Goal: Task Accomplishment & Management: Complete application form

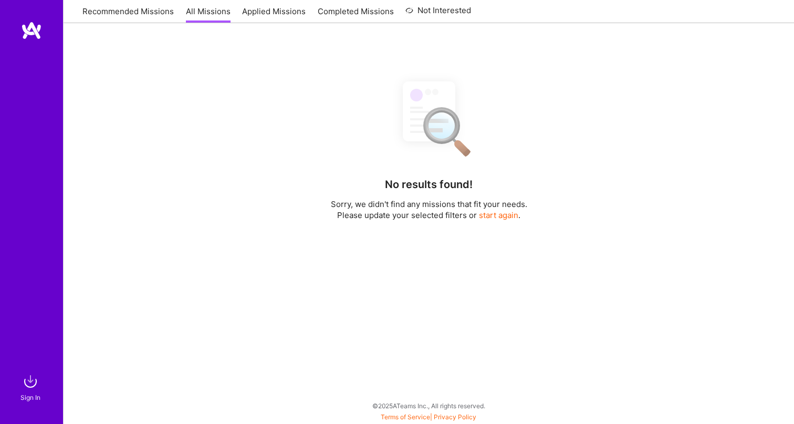
click at [35, 161] on div at bounding box center [31, 196] width 63 height 350
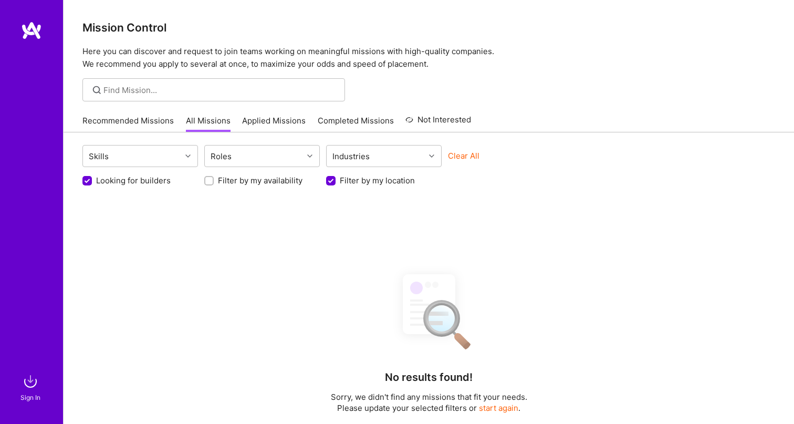
click at [451, 158] on button "Clear All" at bounding box center [464, 155] width 32 height 11
checkbox input "false"
click at [110, 185] on label "Looking for builders" at bounding box center [133, 180] width 75 height 11
click at [92, 185] on input "Looking for builders" at bounding box center [88, 181] width 7 height 7
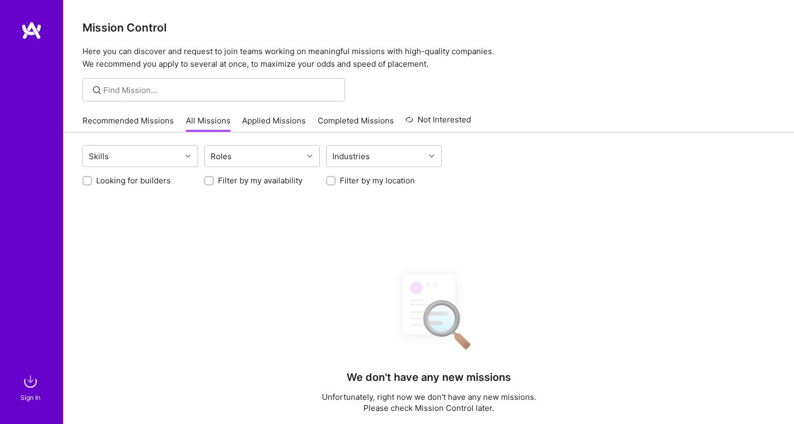
checkbox input "true"
click at [335, 181] on div at bounding box center [330, 180] width 9 height 9
click at [331, 184] on div at bounding box center [330, 180] width 9 height 9
click at [335, 180] on div at bounding box center [330, 180] width 9 height 9
click at [27, 386] on img at bounding box center [30, 381] width 21 height 21
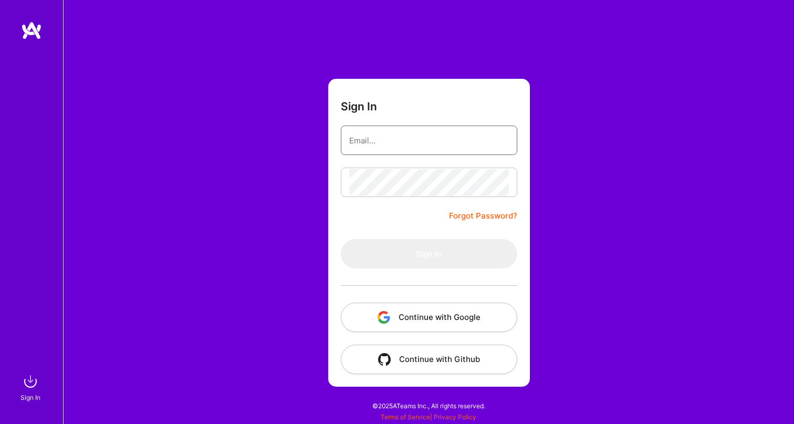
type input "yael.schwartzbard@protonmail.com"
click at [429, 254] on button "Sign In" at bounding box center [429, 253] width 176 height 29
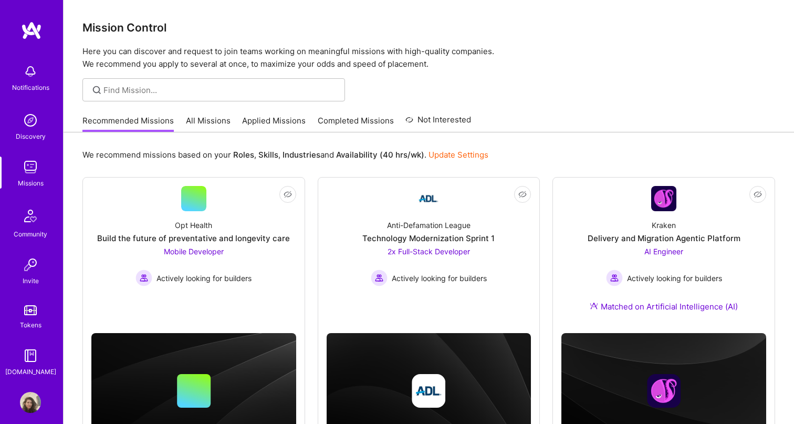
click at [205, 121] on link "All Missions" at bounding box center [208, 123] width 45 height 17
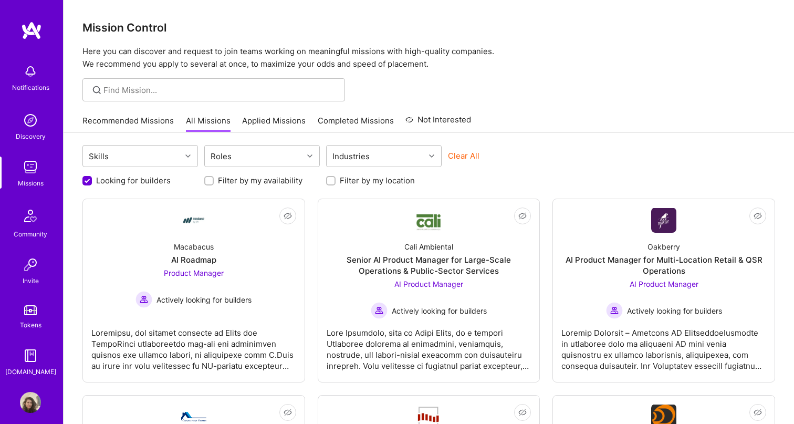
click at [328, 182] on input "Filter by my location" at bounding box center [331, 181] width 7 height 7
checkbox input "true"
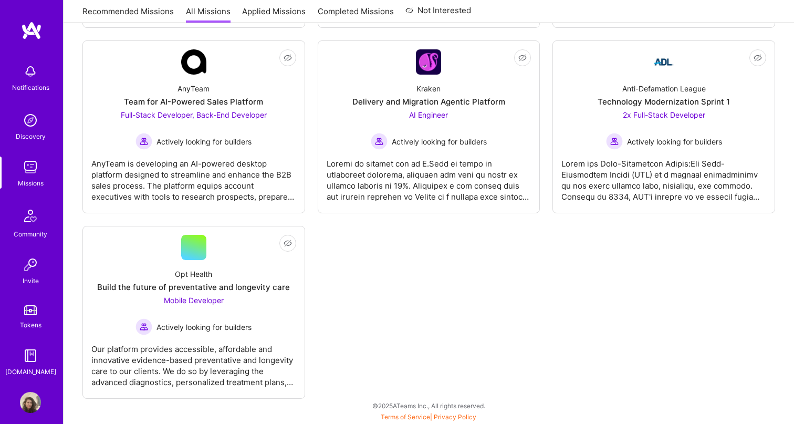
scroll to position [736, 0]
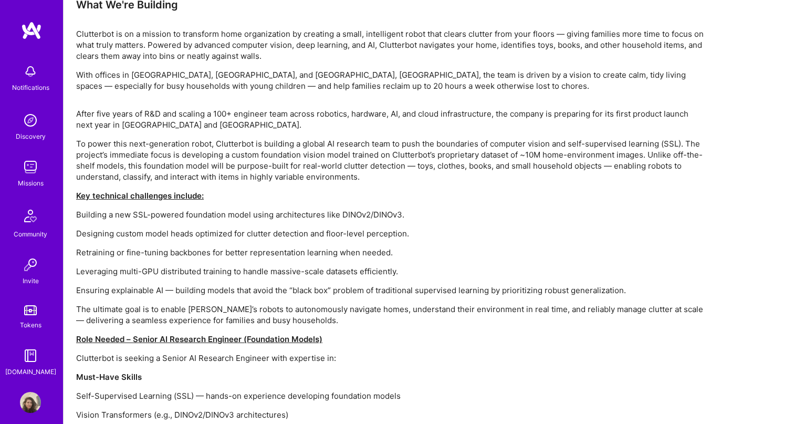
scroll to position [614, 0]
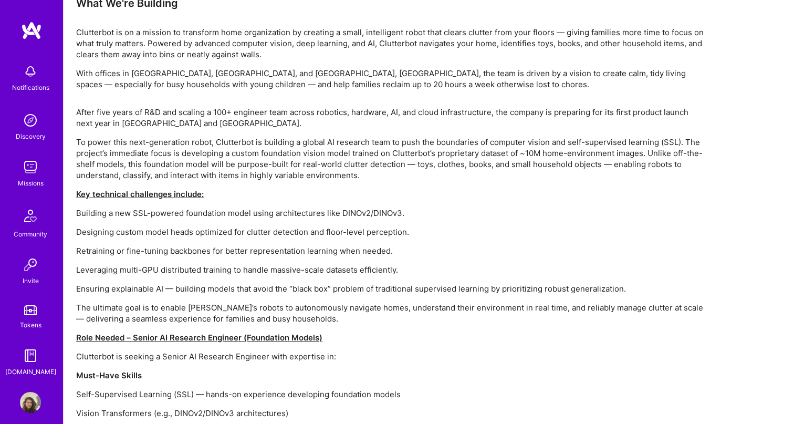
click at [347, 213] on p "Building a new SSL-powered foundation model using architectures like DINOv2/DIN…" at bounding box center [391, 212] width 630 height 11
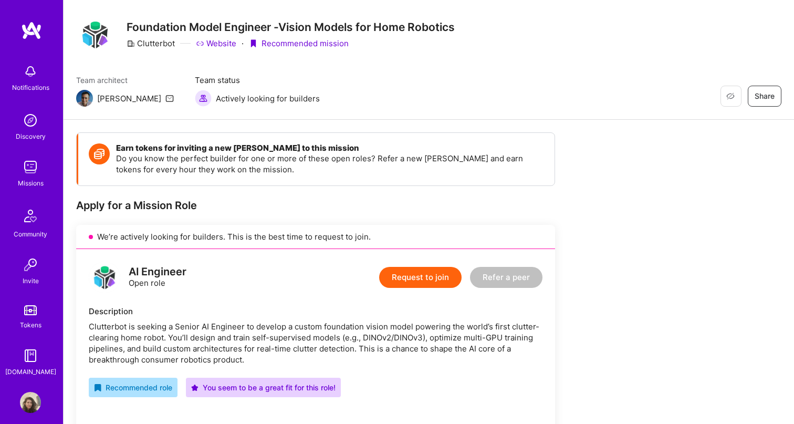
scroll to position [38, 0]
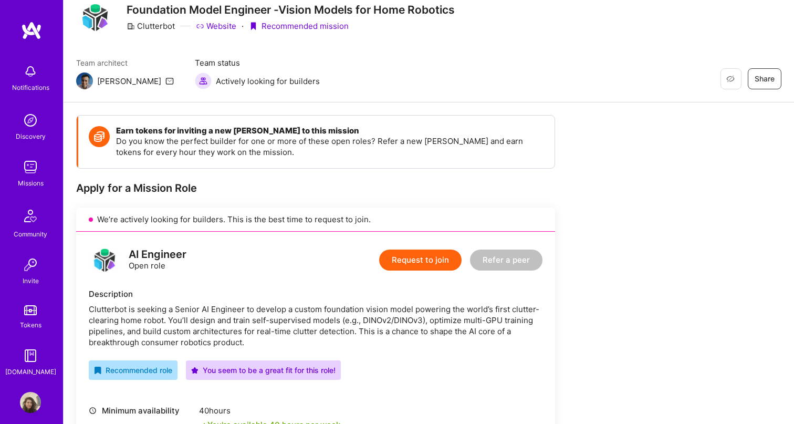
click at [399, 266] on button "Request to join" at bounding box center [420, 259] width 82 height 21
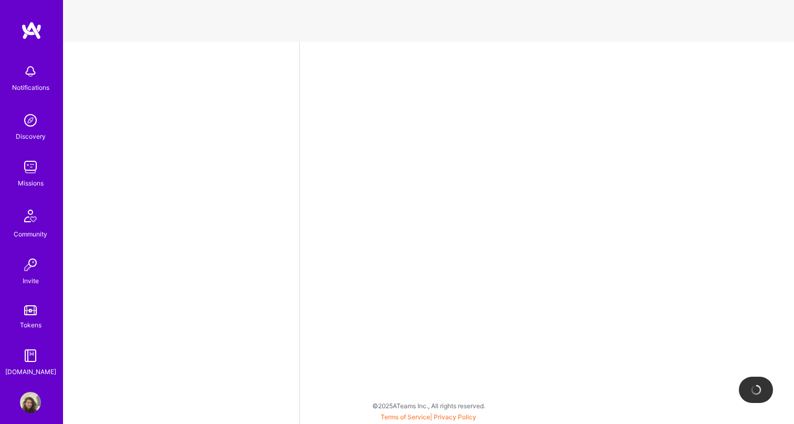
select select "IL"
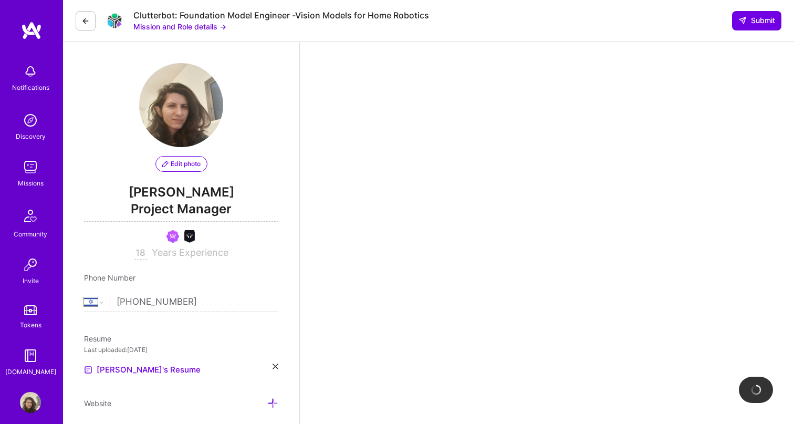
scroll to position [224, 0]
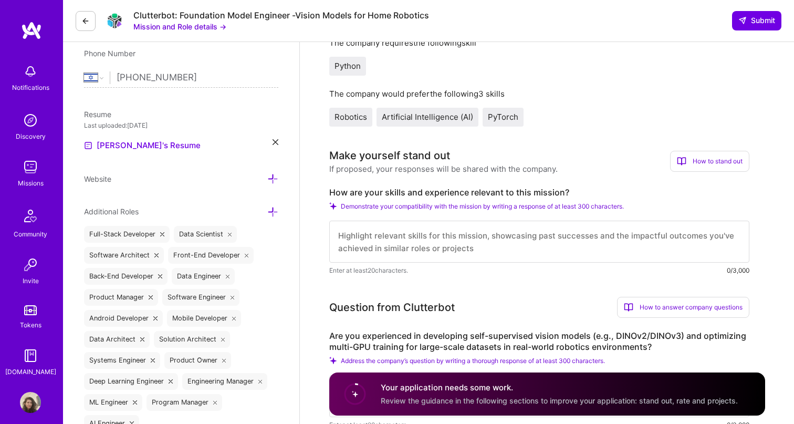
click at [400, 247] on textarea at bounding box center [539, 242] width 420 height 42
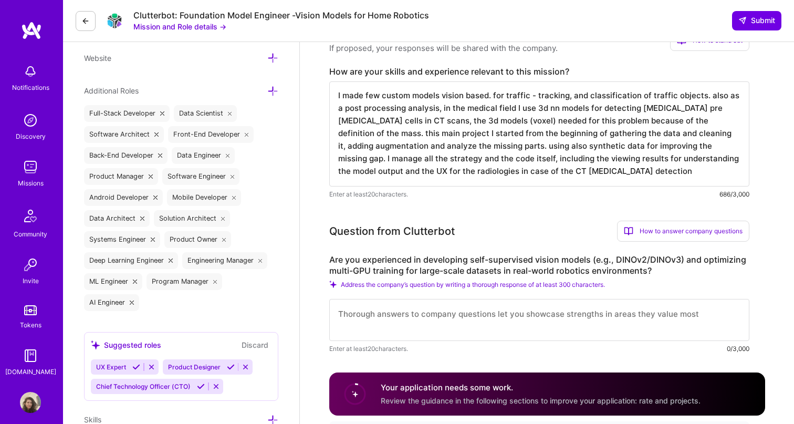
scroll to position [362, 0]
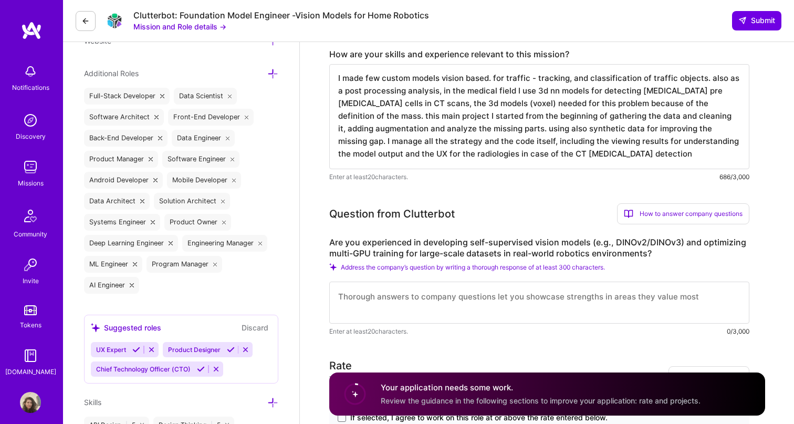
type textarea "I made few custom models vision based. for traffic - tracking, and classificati…"
click at [521, 286] on textarea at bounding box center [539, 303] width 420 height 42
click at [553, 294] on textarea "in robotics environment I used mostly reinforcement leaning" at bounding box center [539, 303] width 420 height 42
click at [576, 298] on textarea "in robotics environment I used mostly reinforcement leaning" at bounding box center [539, 303] width 420 height 42
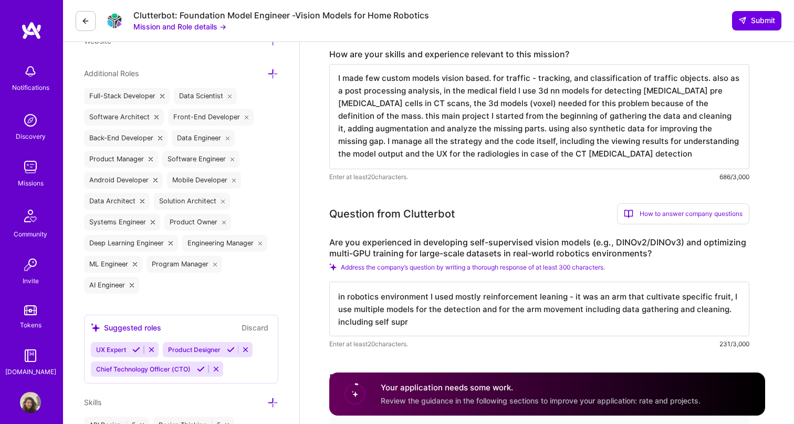
type textarea "in robotics environment I used mostly reinforcement leaning - it was an arm tha…"
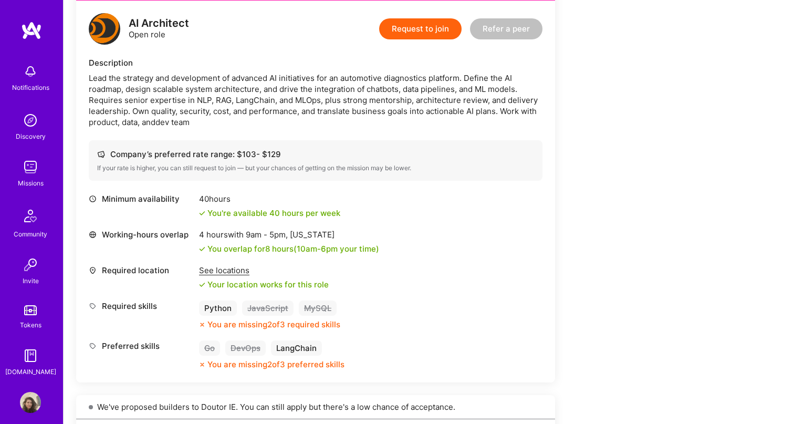
scroll to position [236, 0]
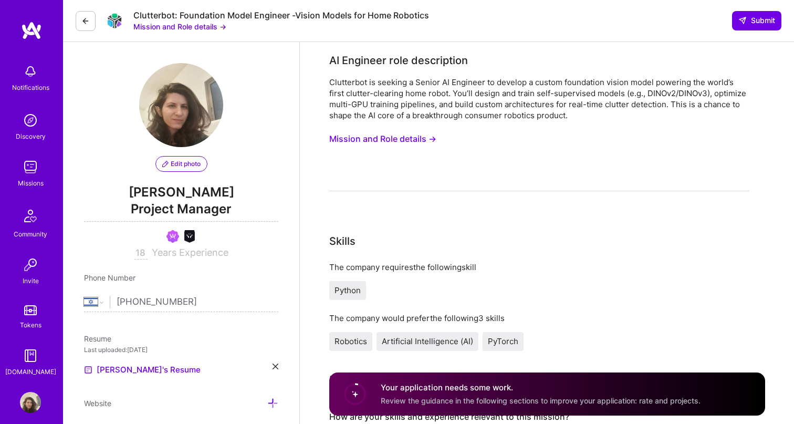
select select "IL"
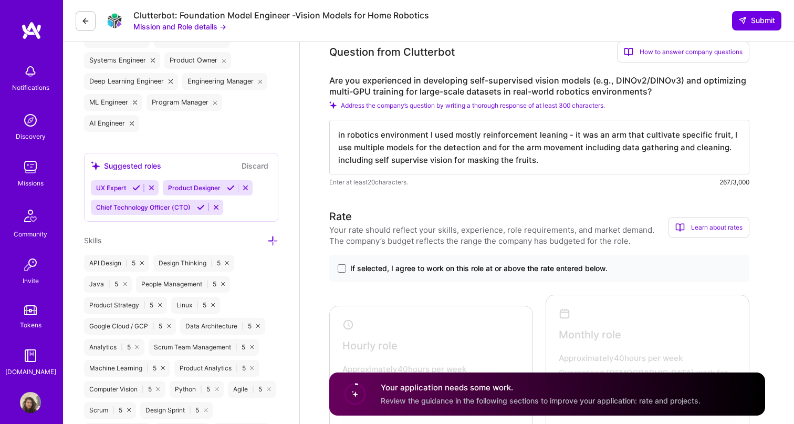
scroll to position [524, 0]
type textarea "in robotics environment I used mostly reinforcement leaning - it was an arm tha…"
click at [425, 265] on span "If selected, I agree to work on this role at or above the rate entered below." at bounding box center [478, 268] width 257 height 11
click at [0, 0] on input "If selected, I agree to work on this role at or above the rate entered below." at bounding box center [0, 0] width 0 height 0
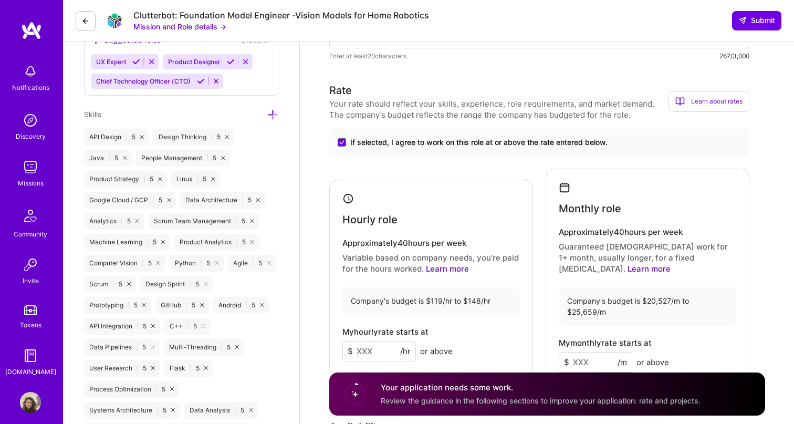
scroll to position [650, 0]
click at [370, 343] on input at bounding box center [379, 351] width 74 height 20
type input "119"
click at [579, 352] on input at bounding box center [596, 362] width 74 height 20
type input "20527"
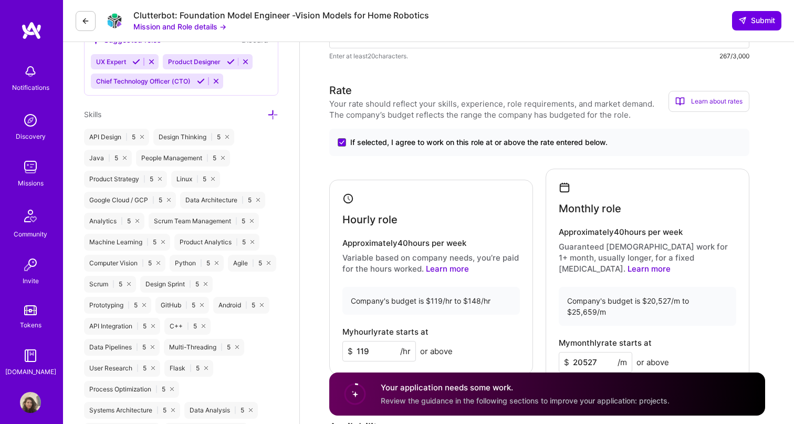
click at [694, 338] on div "My monthly rate starts at $ 20527 /m or above" at bounding box center [648, 355] width 178 height 34
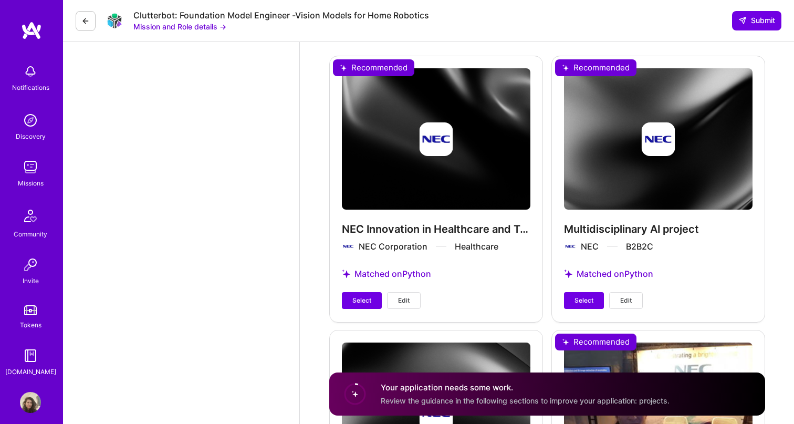
scroll to position [1925, 0]
click at [572, 292] on button "Select" at bounding box center [584, 300] width 40 height 17
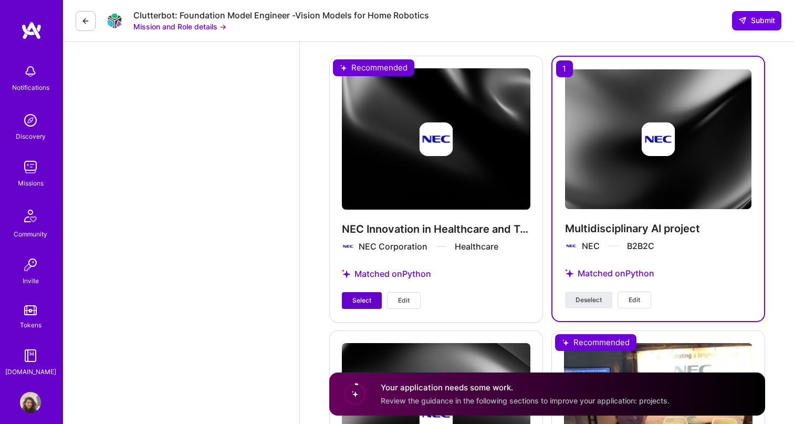
click at [371, 296] on span "Select" at bounding box center [361, 300] width 19 height 9
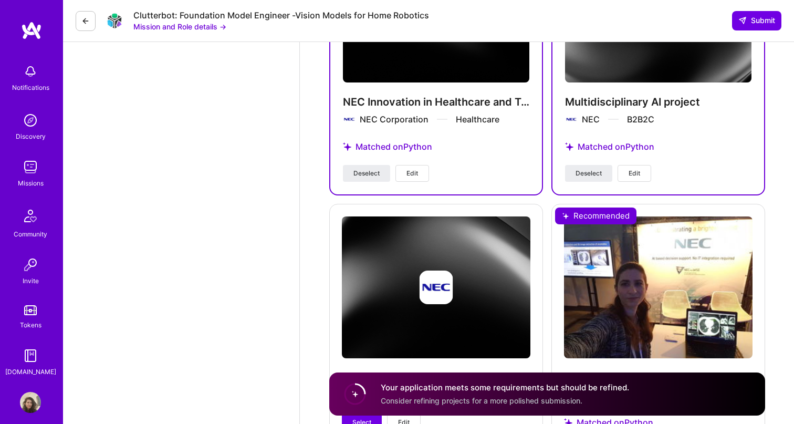
scroll to position [2049, 0]
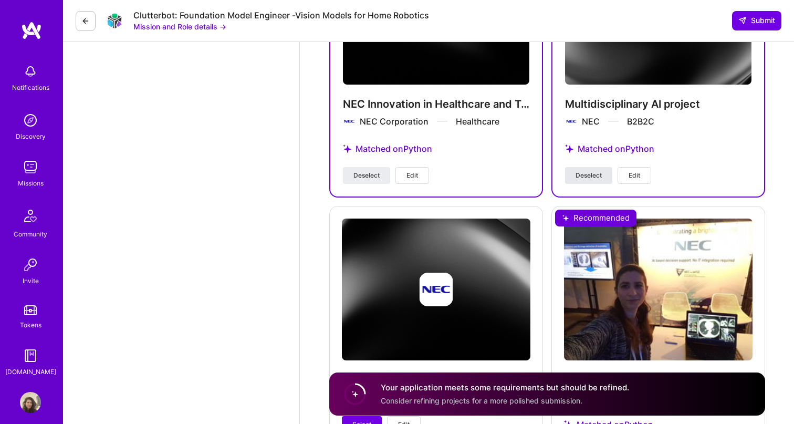
click at [591, 167] on button "Deselect" at bounding box center [588, 175] width 47 height 17
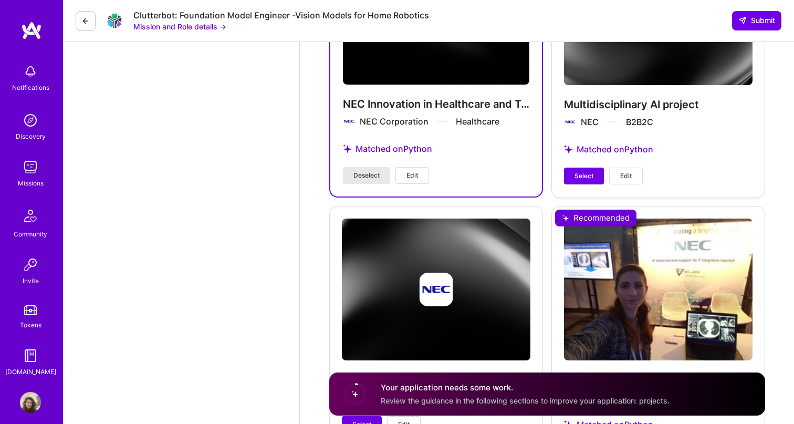
click at [343, 167] on button "Deselect" at bounding box center [366, 175] width 47 height 17
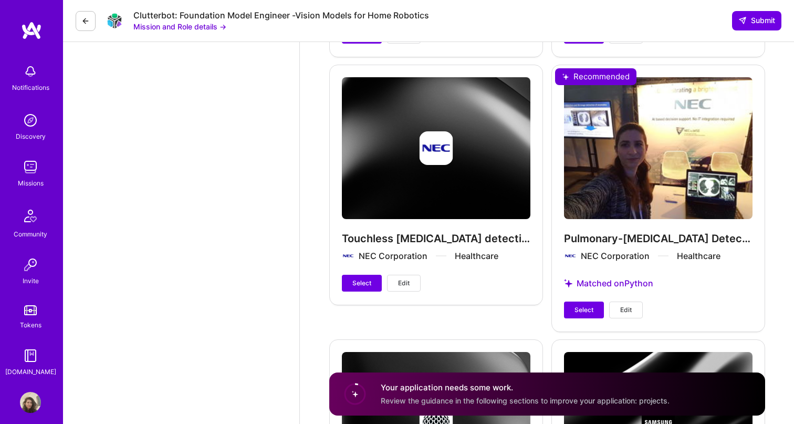
scroll to position [2232, 0]
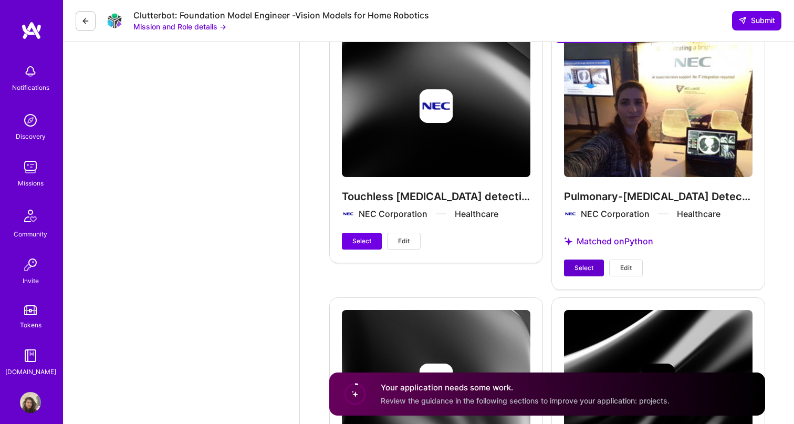
click at [575, 263] on span "Select" at bounding box center [584, 267] width 19 height 9
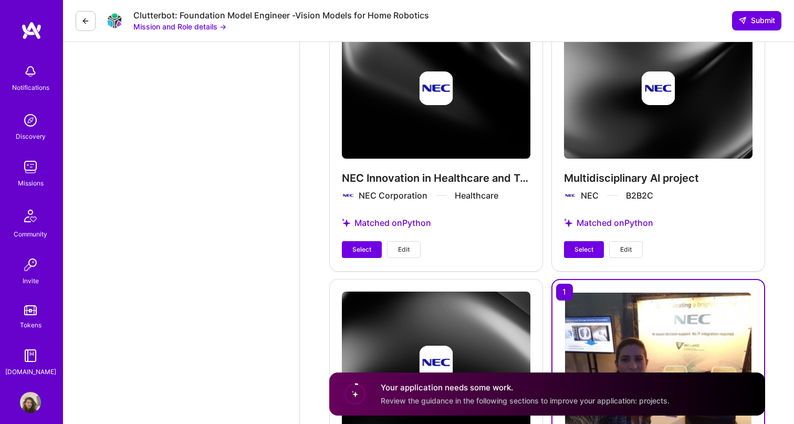
scroll to position [1970, 0]
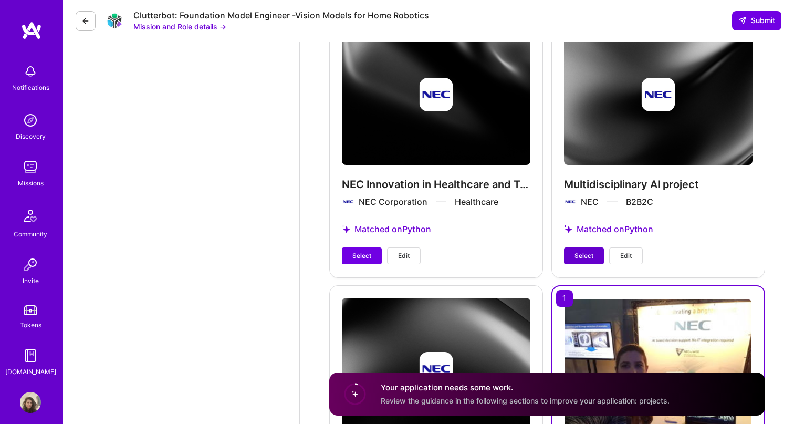
click at [585, 251] on span "Select" at bounding box center [584, 255] width 19 height 9
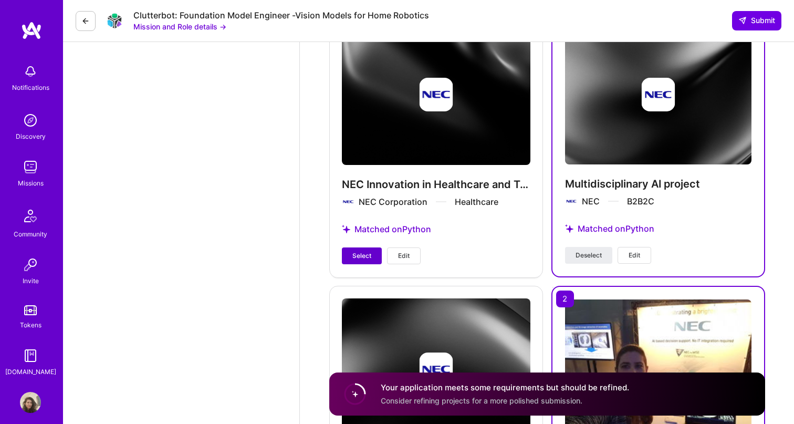
click at [361, 251] on span "Select" at bounding box center [361, 255] width 19 height 9
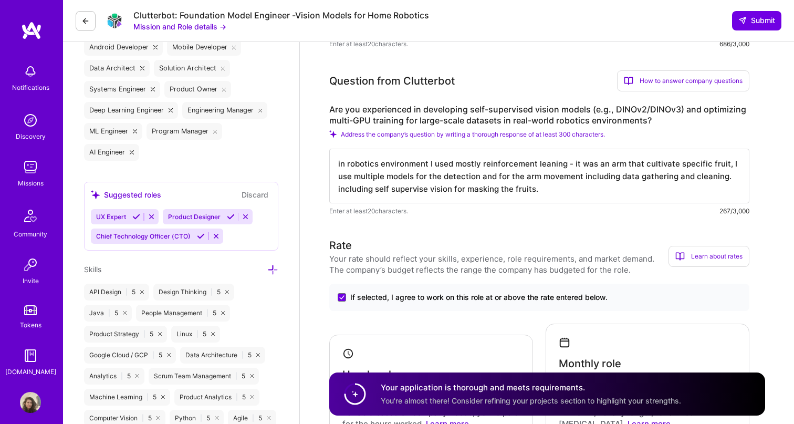
scroll to position [480, 0]
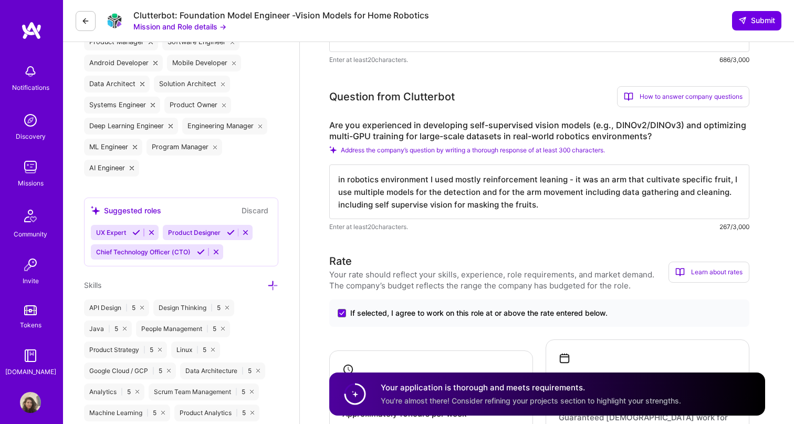
click at [542, 205] on textarea "in robotics environment I used mostly reinforcement leaning - it was an arm tha…" at bounding box center [539, 191] width 420 height 55
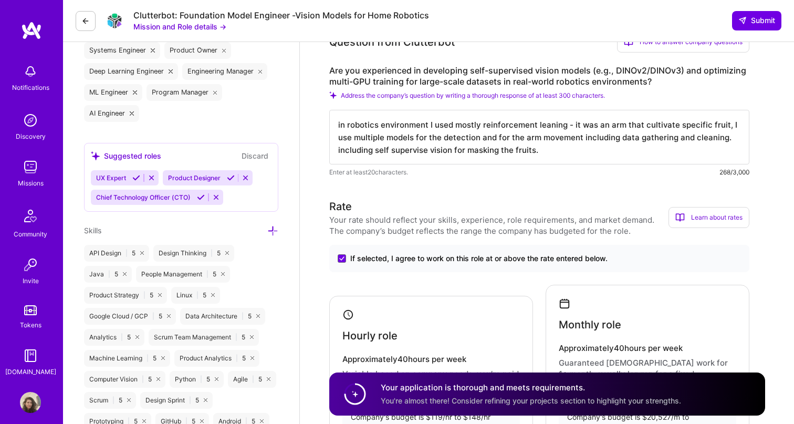
scroll to position [534, 0]
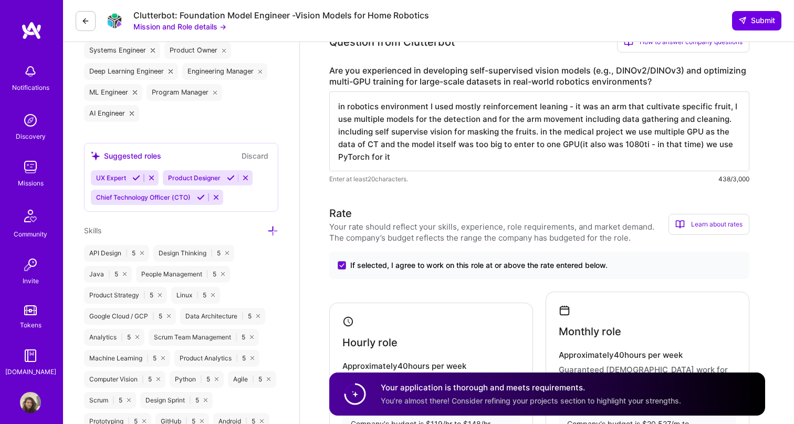
type textarea "in robotics environment I used mostly reinforcement leaning - it was an arm tha…"
click at [619, 243] on div "Your rate should reflect your skills, experience, role requirements, and market…" at bounding box center [498, 232] width 339 height 22
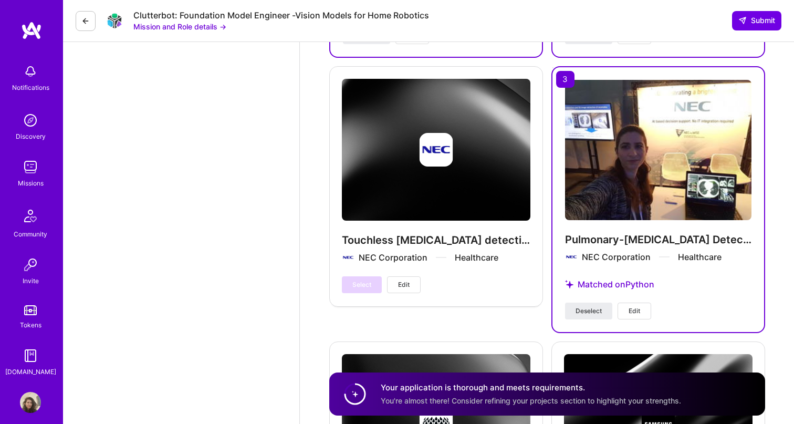
scroll to position [2196, 0]
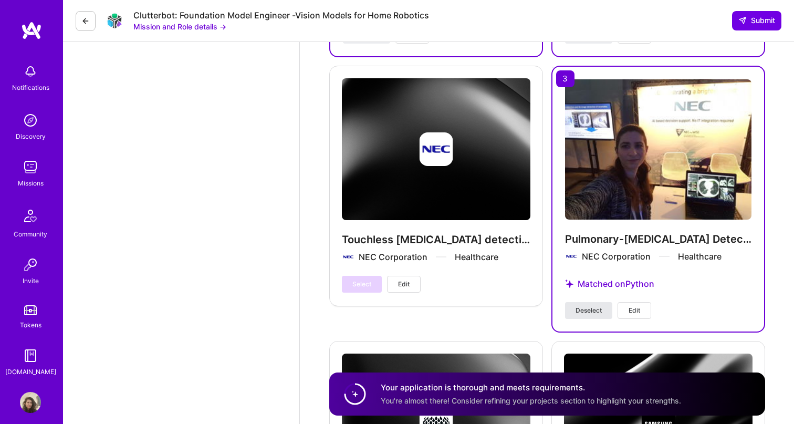
click at [590, 306] on span "Deselect" at bounding box center [589, 310] width 26 height 9
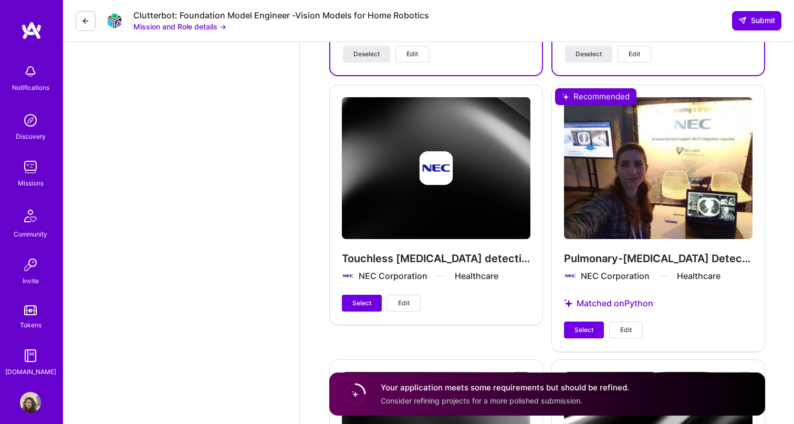
scroll to position [2203, 0]
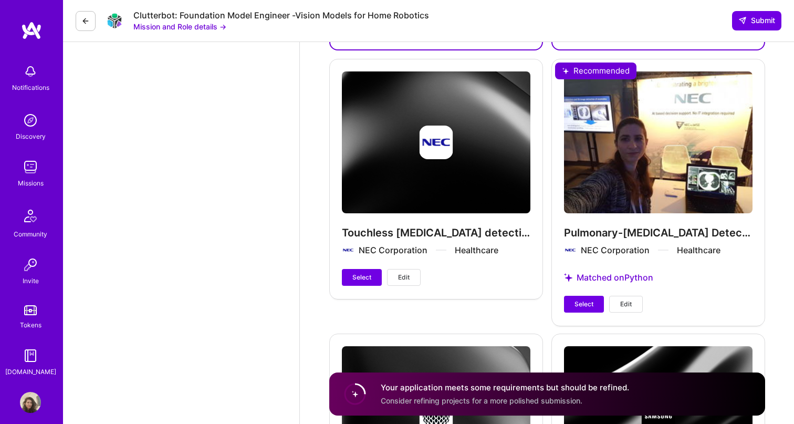
click at [582, 309] on div "Pulmonary-Nodule Detection NEC Corporation Healthcare Matched on Python Select …" at bounding box center [658, 192] width 214 height 266
click at [582, 299] on span "Select" at bounding box center [584, 303] width 19 height 9
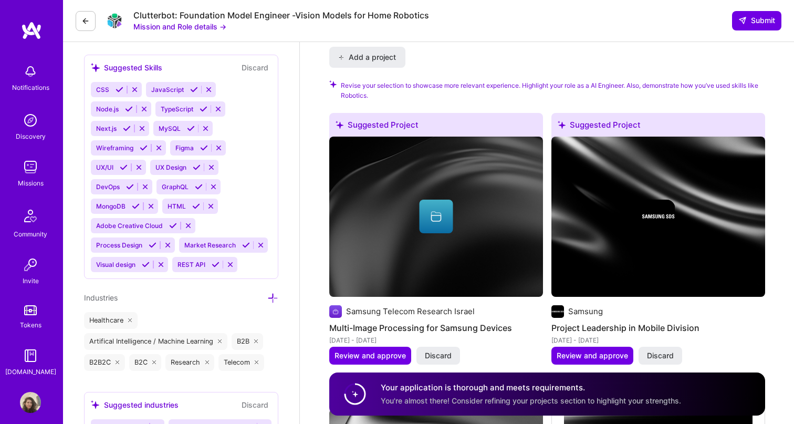
scroll to position [1342, 0]
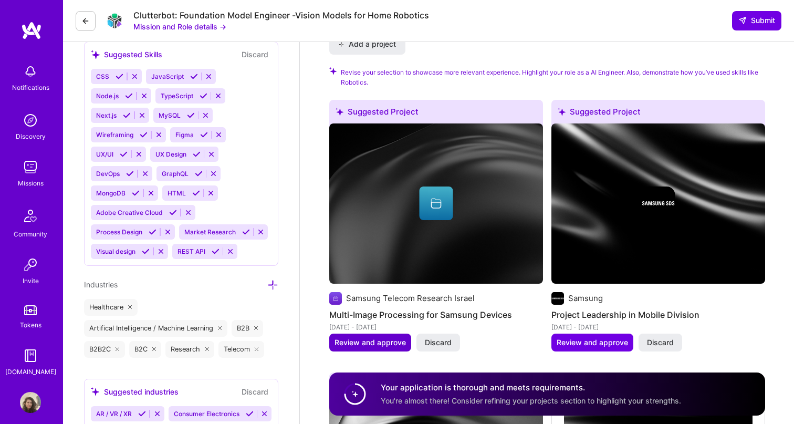
click at [372, 337] on span "Review and approve" at bounding box center [370, 342] width 71 height 11
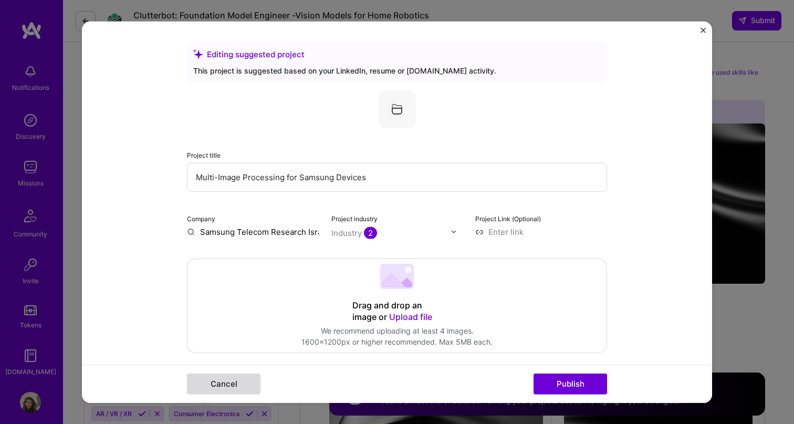
click at [233, 380] on button "Cancel" at bounding box center [224, 383] width 74 height 21
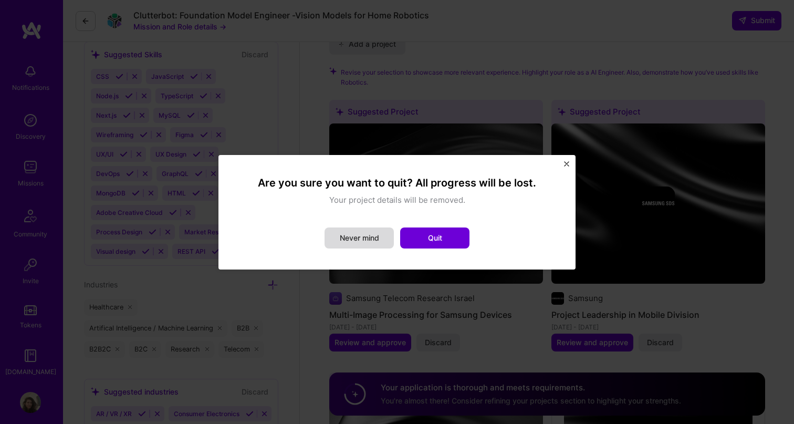
click at [374, 241] on button "Never mind" at bounding box center [359, 237] width 69 height 21
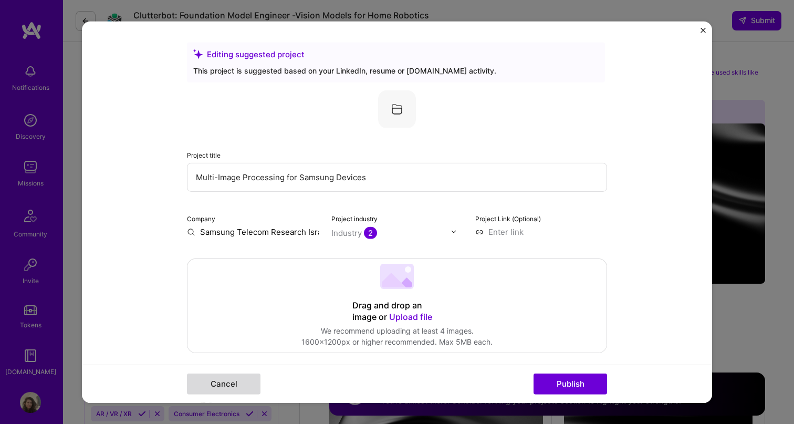
click at [215, 381] on button "Cancel" at bounding box center [224, 383] width 74 height 21
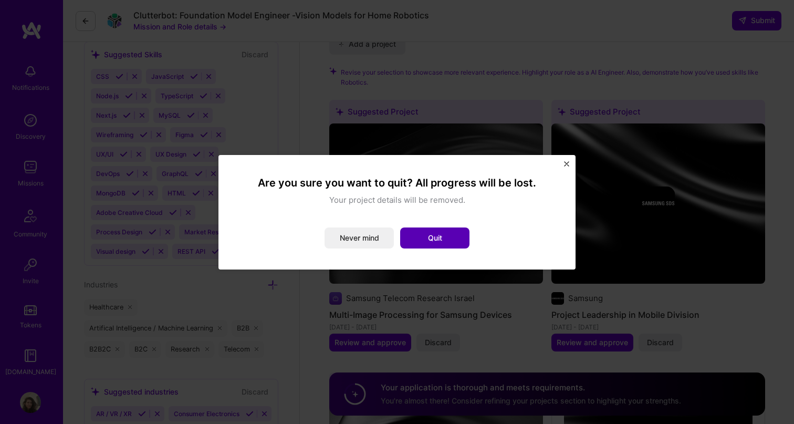
click at [450, 240] on button "Quit" at bounding box center [434, 237] width 69 height 21
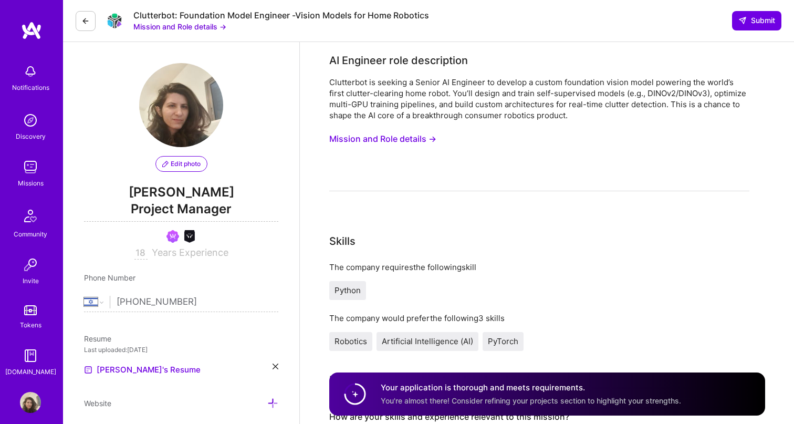
scroll to position [0, 0]
click at [760, 24] on span "Submit" at bounding box center [756, 20] width 37 height 11
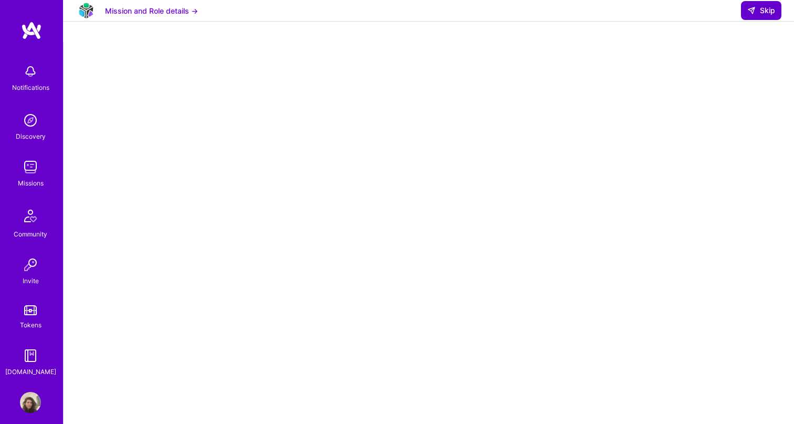
click at [764, 16] on span "Skip" at bounding box center [761, 10] width 28 height 11
select select "IL"
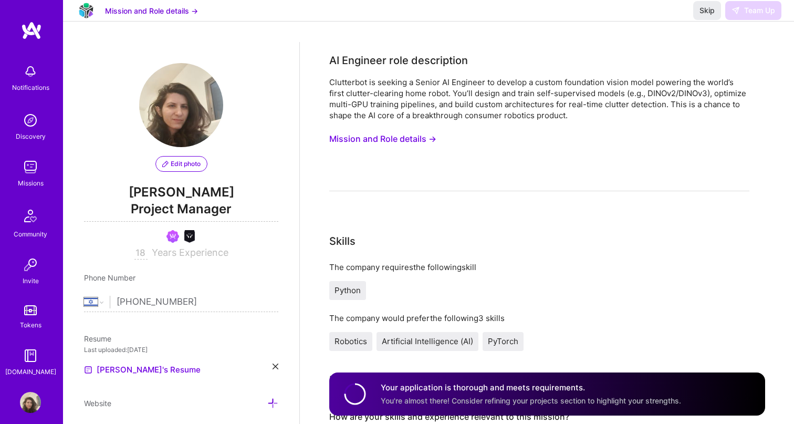
click at [602, 248] on div "Skills" at bounding box center [539, 241] width 420 height 16
click at [713, 16] on span "Skip" at bounding box center [707, 10] width 15 height 11
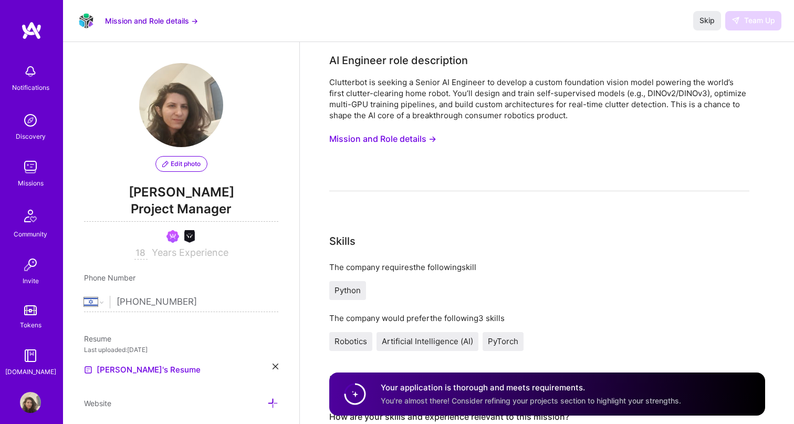
select select "IL"
click at [409, 137] on button "Mission and Role details →" at bounding box center [382, 138] width 107 height 19
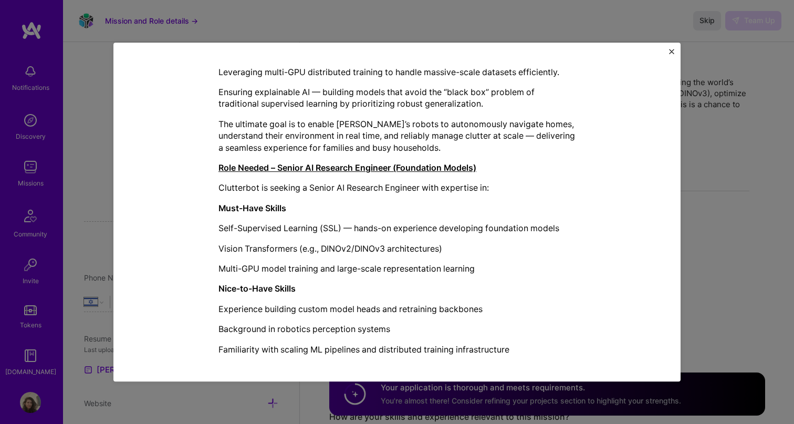
scroll to position [473, 0]
click at [723, 260] on div "Mission Description and Role Details AI Engineer role description Clutterbot is…" at bounding box center [397, 212] width 794 height 424
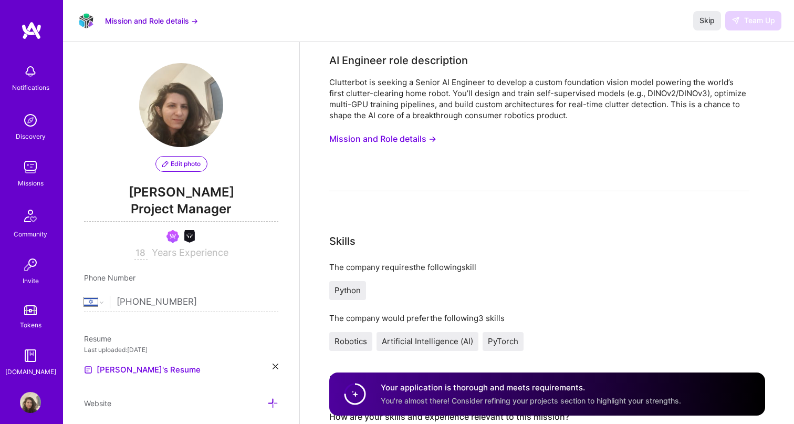
click at [745, 29] on div "Skip Team Up" at bounding box center [737, 20] width 88 height 19
click at [704, 19] on span "Skip" at bounding box center [707, 20] width 15 height 11
click at [754, 26] on div "Skip Team Up" at bounding box center [737, 20] width 88 height 19
click at [27, 182] on div "Missions" at bounding box center [31, 183] width 26 height 11
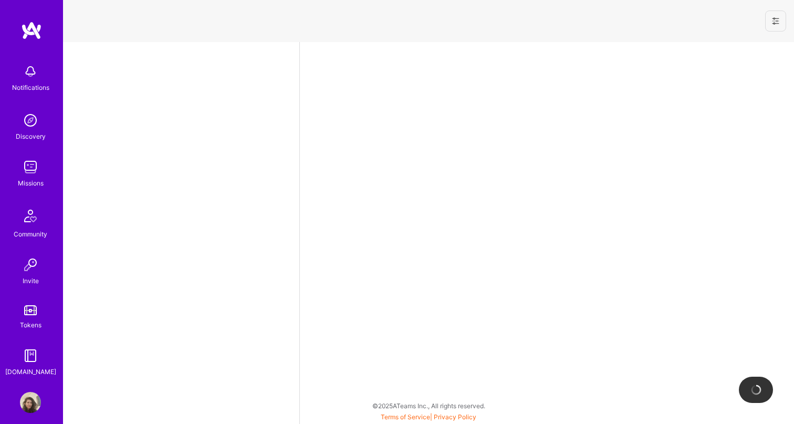
select select "IL"
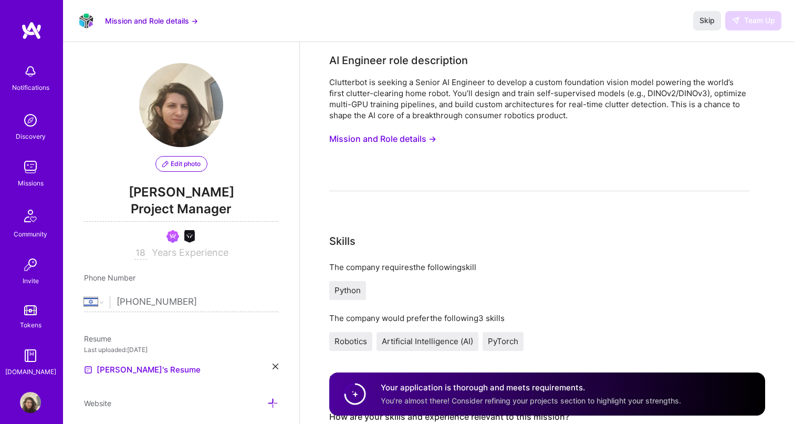
scroll to position [224, 0]
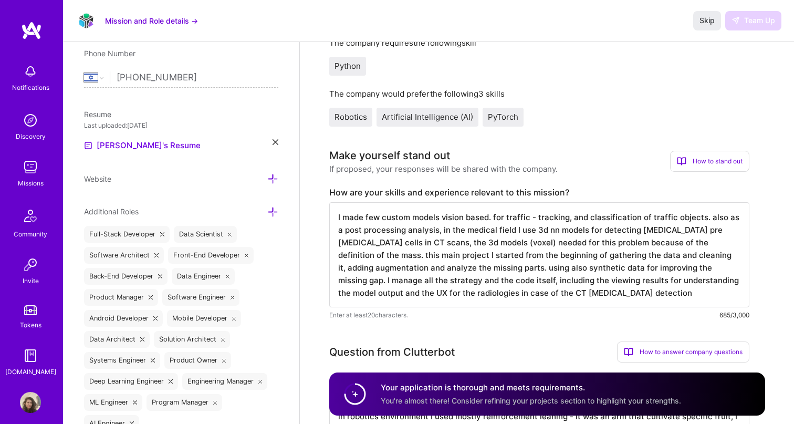
click at [32, 183] on div "Missions" at bounding box center [31, 183] width 26 height 11
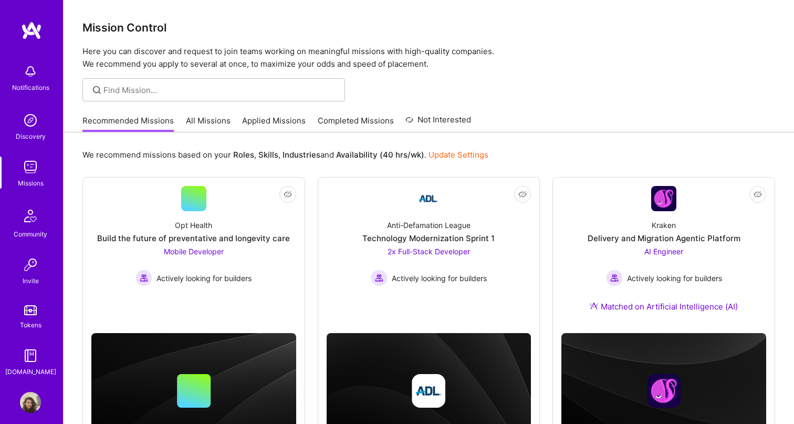
click at [263, 127] on link "Applied Missions" at bounding box center [274, 123] width 64 height 17
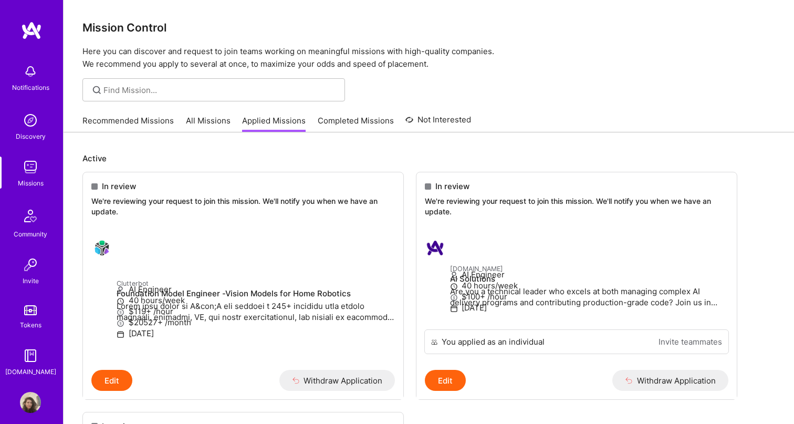
click at [194, 123] on link "All Missions" at bounding box center [208, 123] width 45 height 17
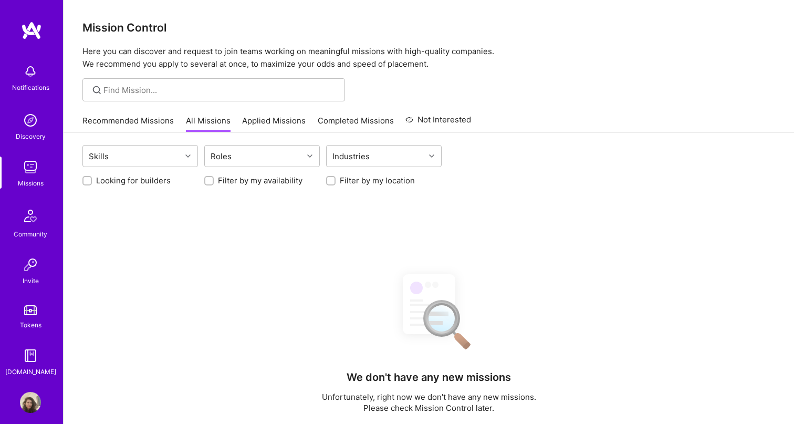
click at [146, 183] on label "Looking for builders" at bounding box center [133, 180] width 75 height 11
click at [92, 183] on input "Looking for builders" at bounding box center [88, 181] width 7 height 7
checkbox input "true"
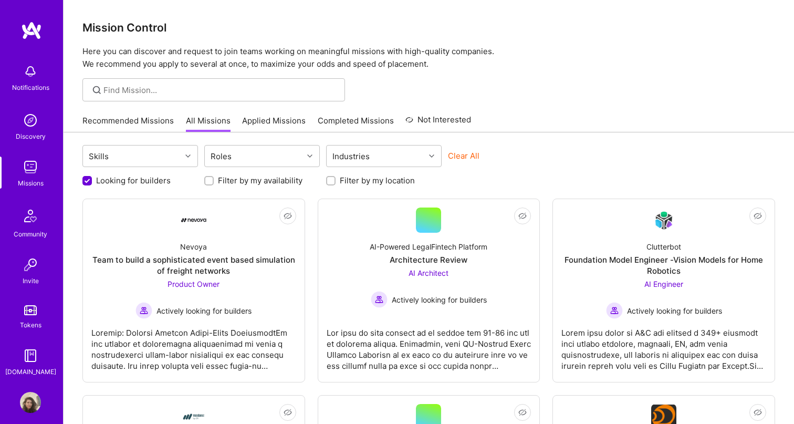
click at [369, 175] on label "Filter by my location" at bounding box center [377, 180] width 75 height 11
click at [336, 178] on input "Filter by my location" at bounding box center [331, 181] width 7 height 7
checkbox input "true"
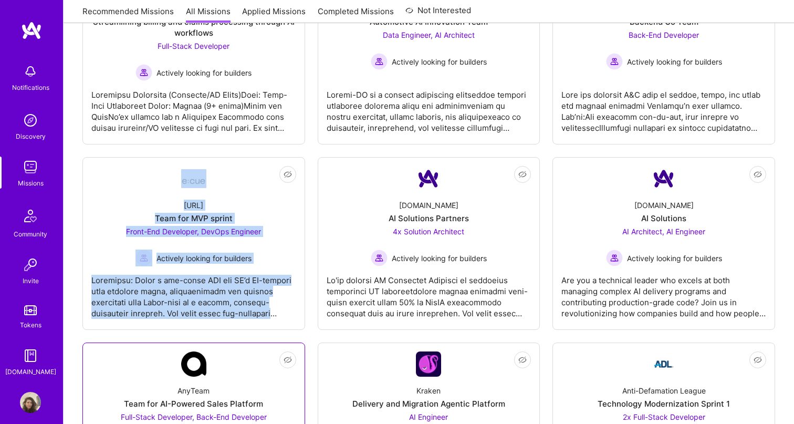
scroll to position [389, 0]
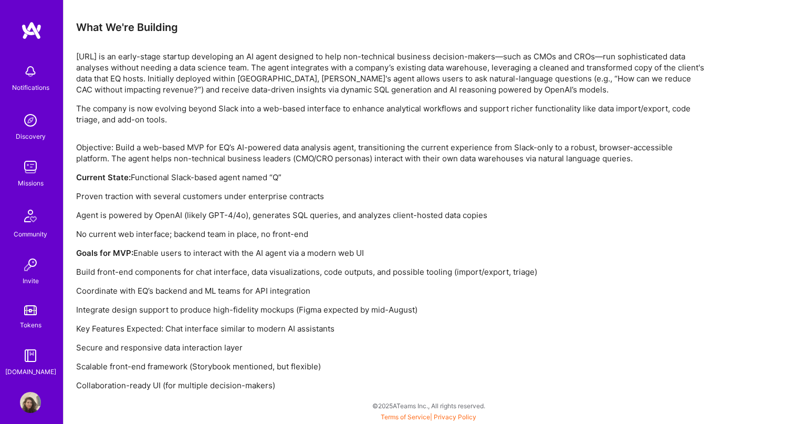
scroll to position [1018, 0]
